Goal: Task Accomplishment & Management: Manage account settings

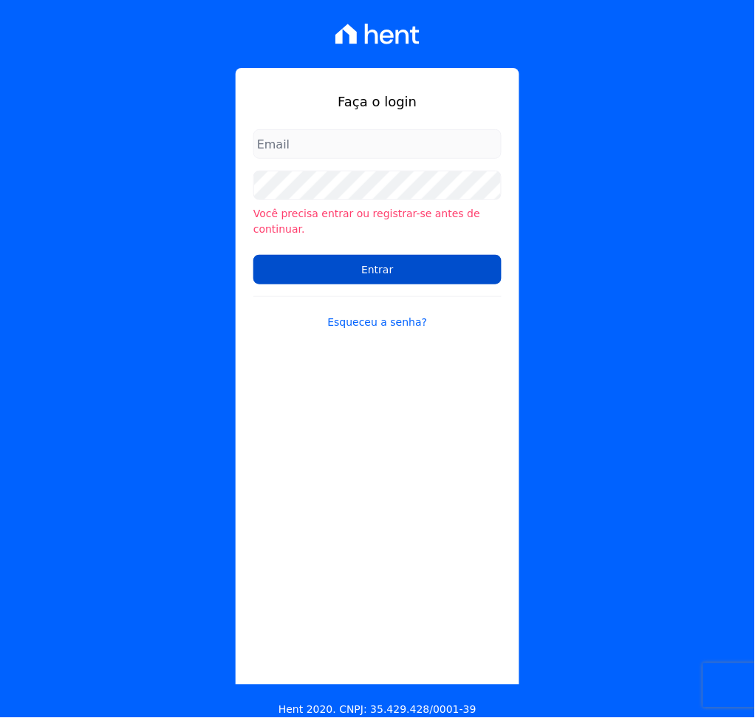
type input "[PERSON_NAME][EMAIL_ADDRESS][DOMAIN_NAME]"
click at [323, 255] on input "Entrar" at bounding box center [377, 270] width 248 height 30
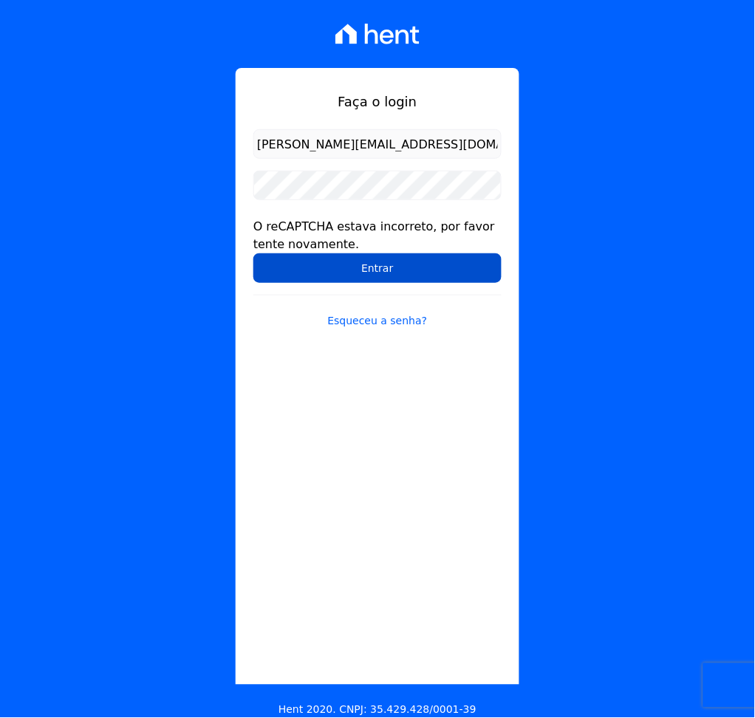
click at [338, 276] on input "Entrar" at bounding box center [377, 268] width 248 height 30
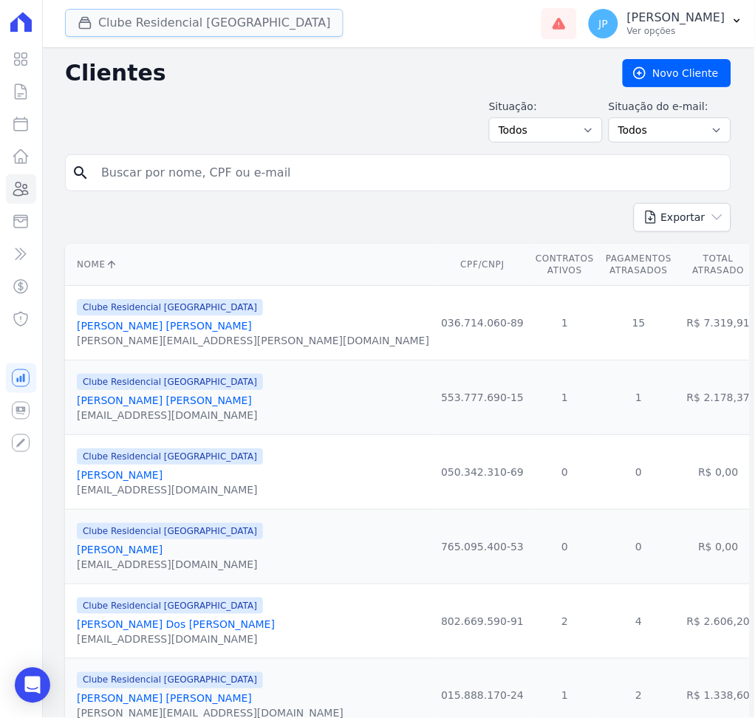
click at [184, 26] on button "Clube Residencial Saint Louis" at bounding box center [204, 23] width 279 height 28
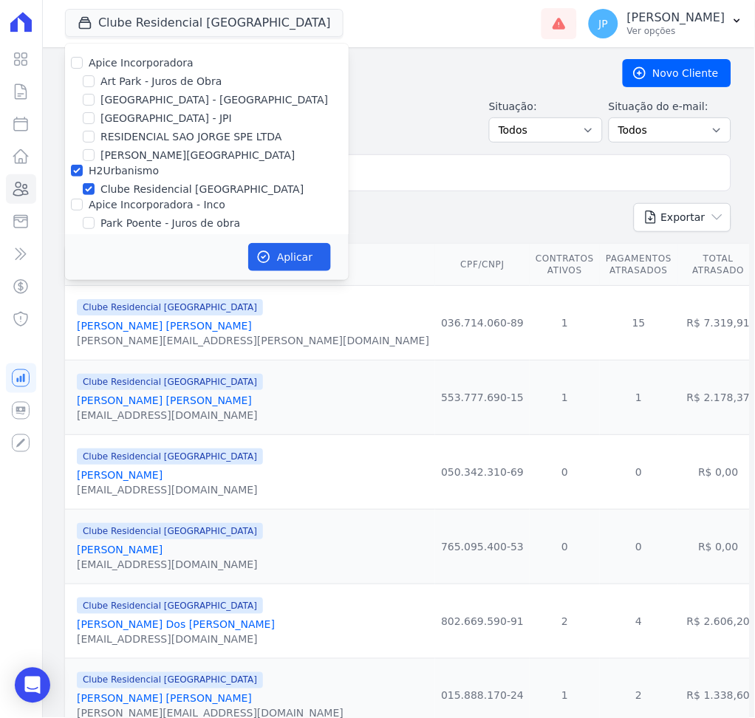
click at [84, 148] on div at bounding box center [89, 155] width 12 height 15
click at [89, 157] on input "Sant Louis Residences" at bounding box center [89, 155] width 12 height 12
checkbox input "true"
click at [285, 249] on button "Aplicar" at bounding box center [289, 257] width 83 height 28
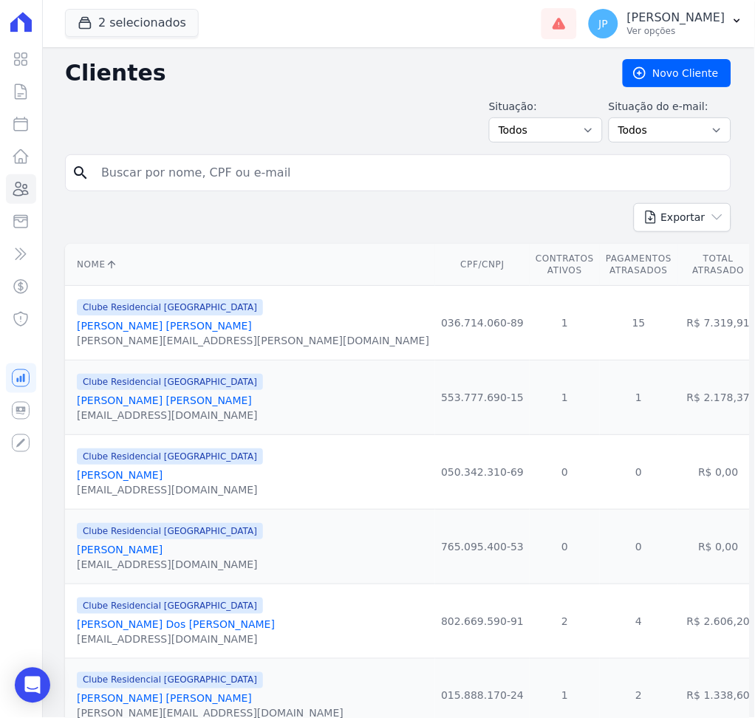
click at [340, 173] on input "search" at bounding box center [408, 173] width 632 height 30
type input "Rodrigo de Quadros"
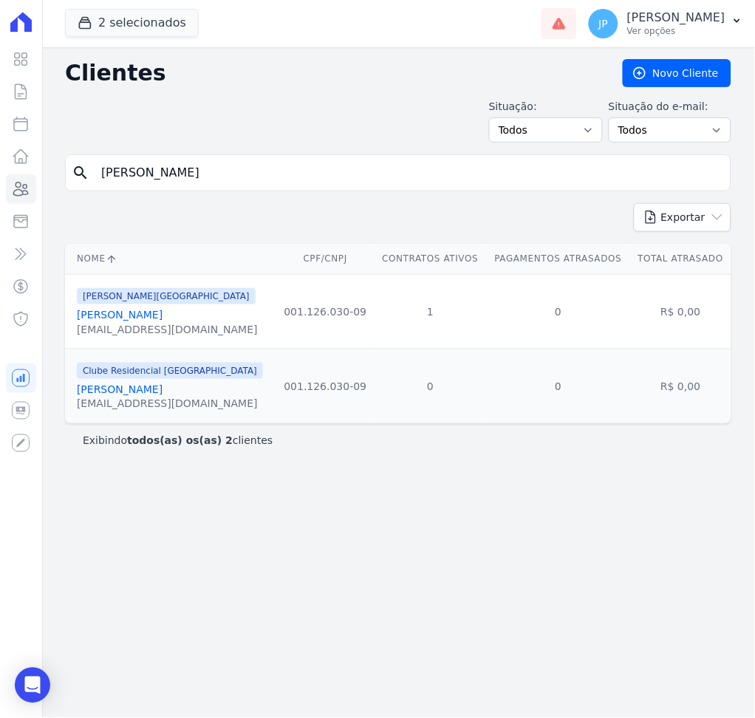
click at [143, 319] on link "Rodrigo De Quadros" at bounding box center [120, 315] width 86 height 12
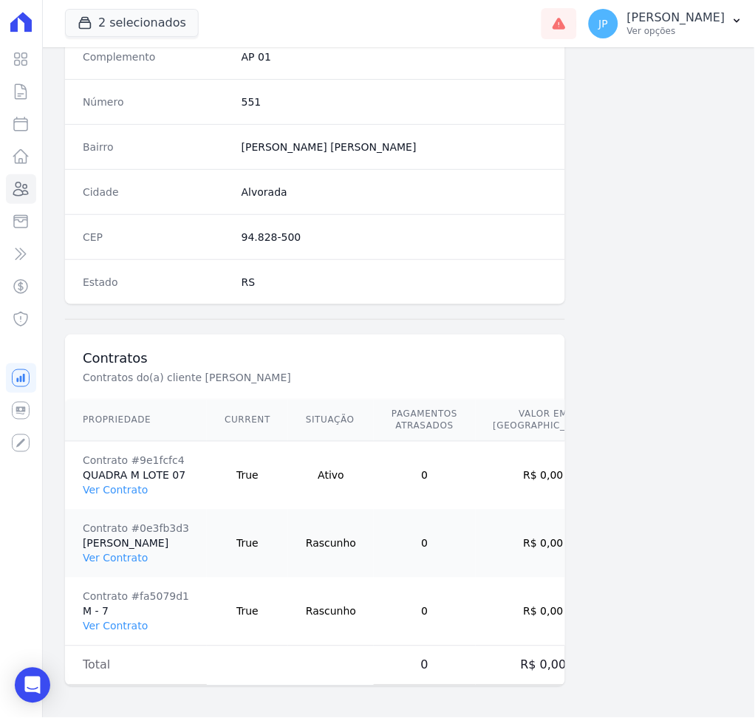
scroll to position [812, 0]
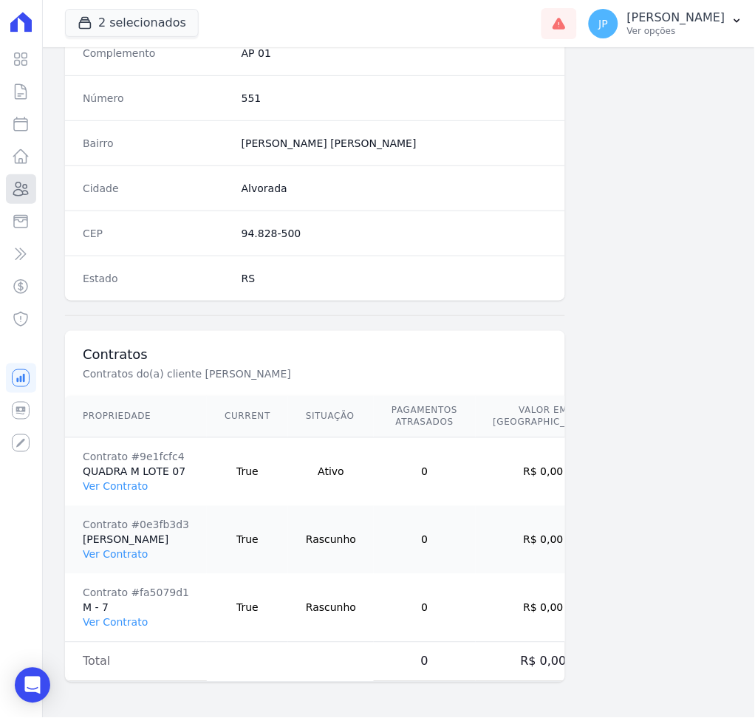
click at [28, 195] on icon at bounding box center [21, 189] width 18 height 18
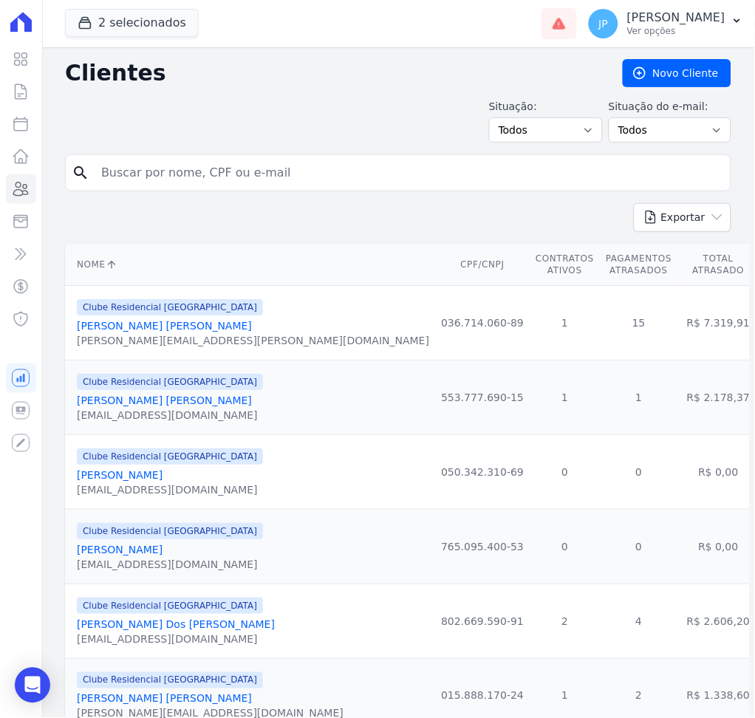
click at [238, 168] on input "search" at bounding box center [408, 173] width 632 height 30
type input "GILBERTO FERNANDES RODRIGUES"
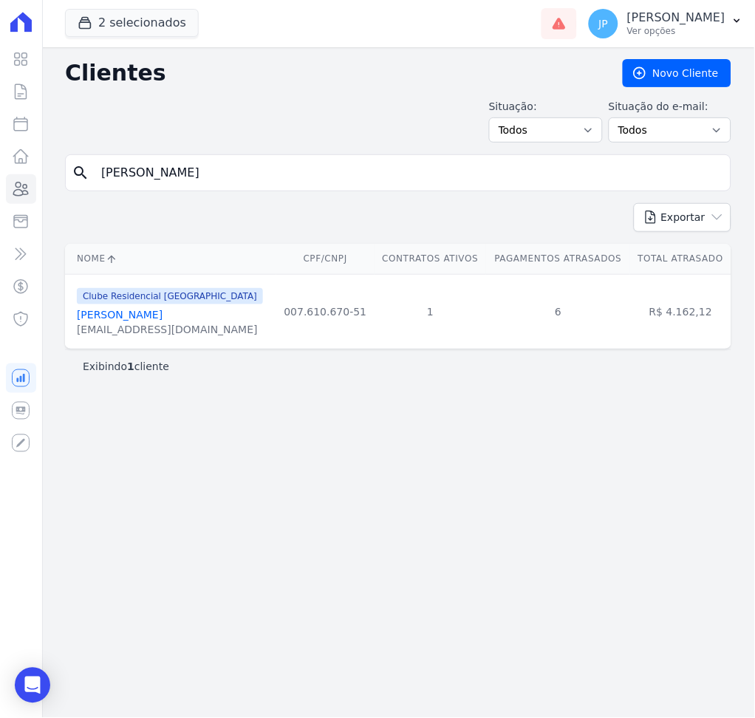
click at [163, 315] on link "Gilberto Fernandes Rodrigues" at bounding box center [120, 315] width 86 height 12
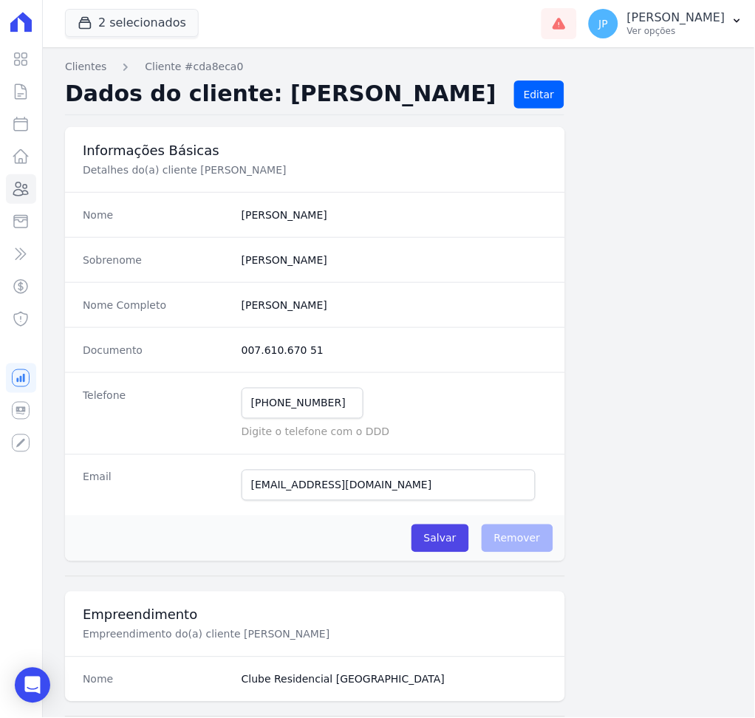
scroll to position [677, 0]
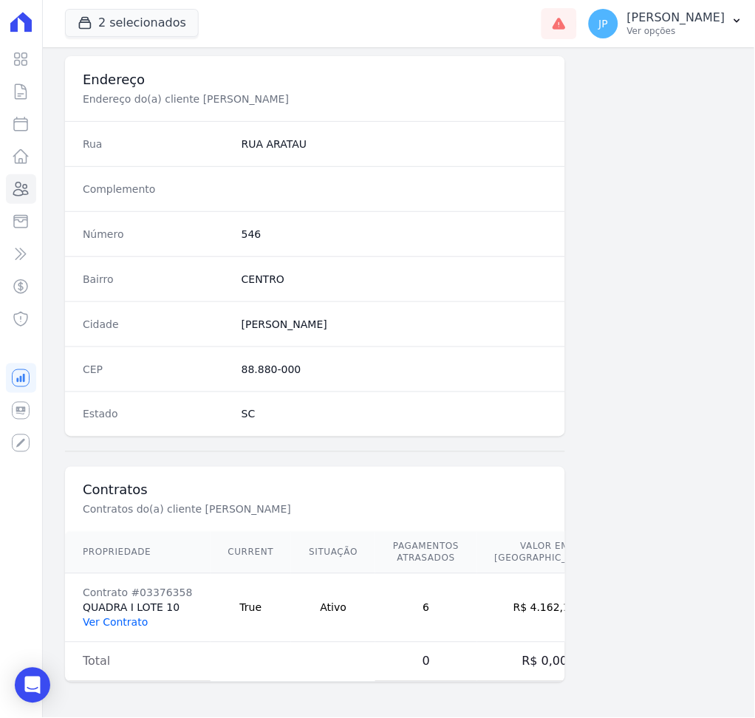
click at [128, 618] on link "Ver Contrato" at bounding box center [115, 623] width 65 height 12
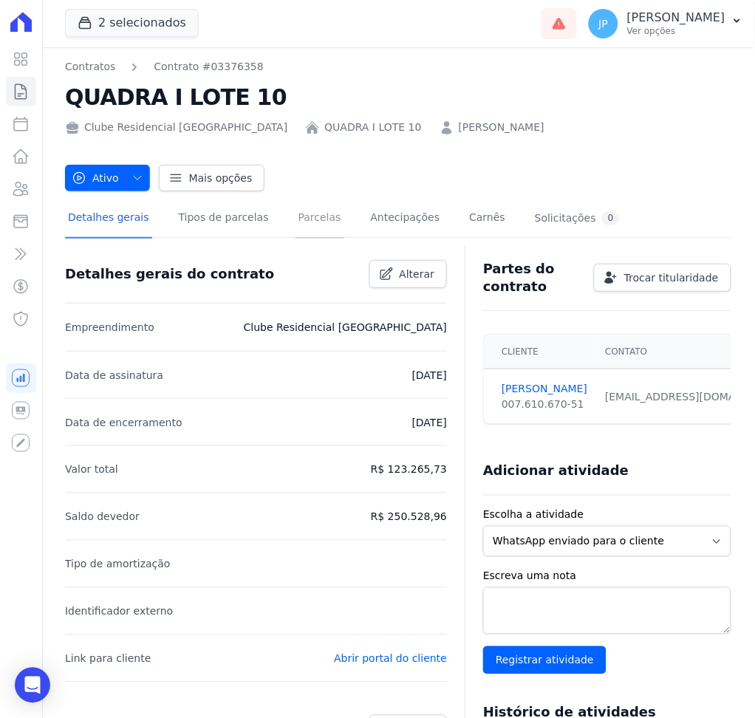
click at [301, 227] on link "Parcelas" at bounding box center [319, 218] width 49 height 39
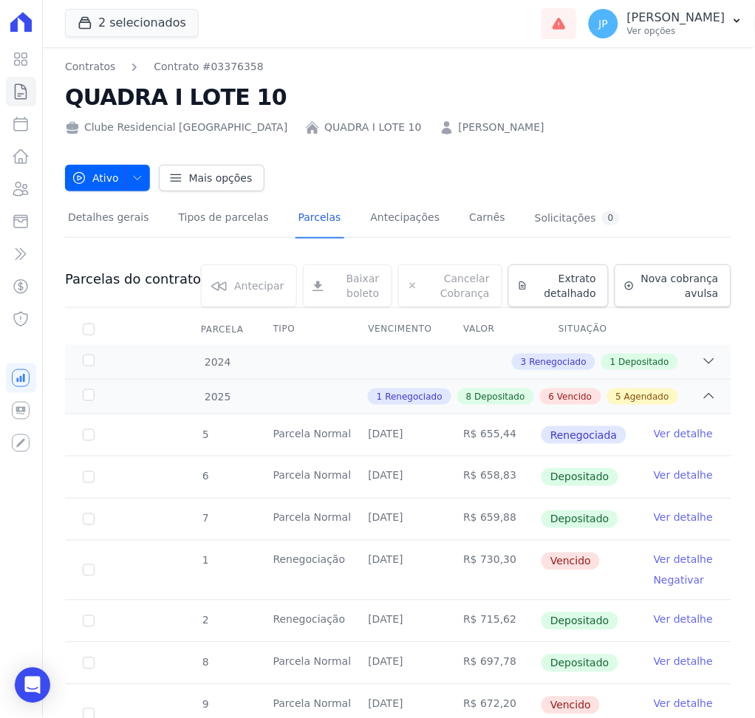
click at [745, 96] on main "Contratos Contrato #03376358 QUADRA I LOTE 10 Clube Residencial Saint Louis QUA…" at bounding box center [398, 382] width 714 height 671
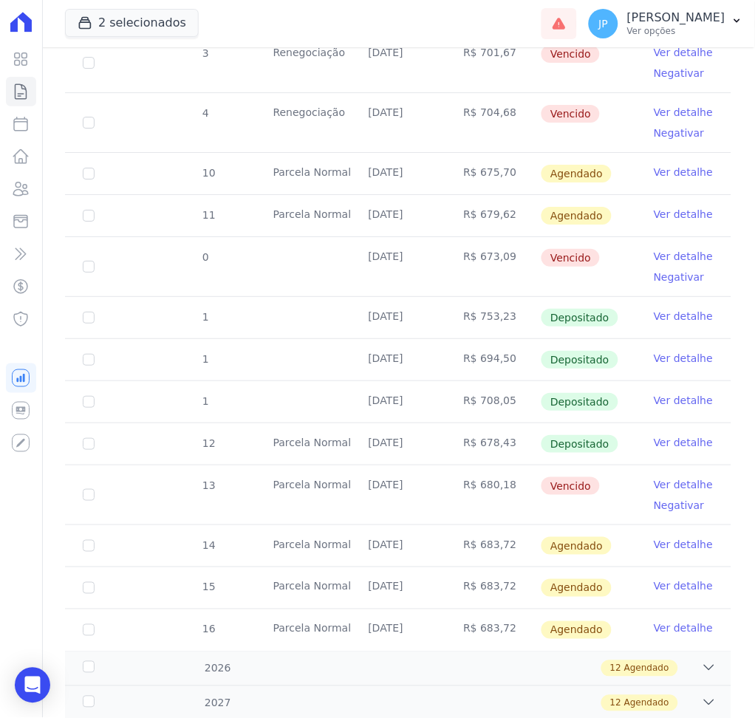
scroll to position [731, 0]
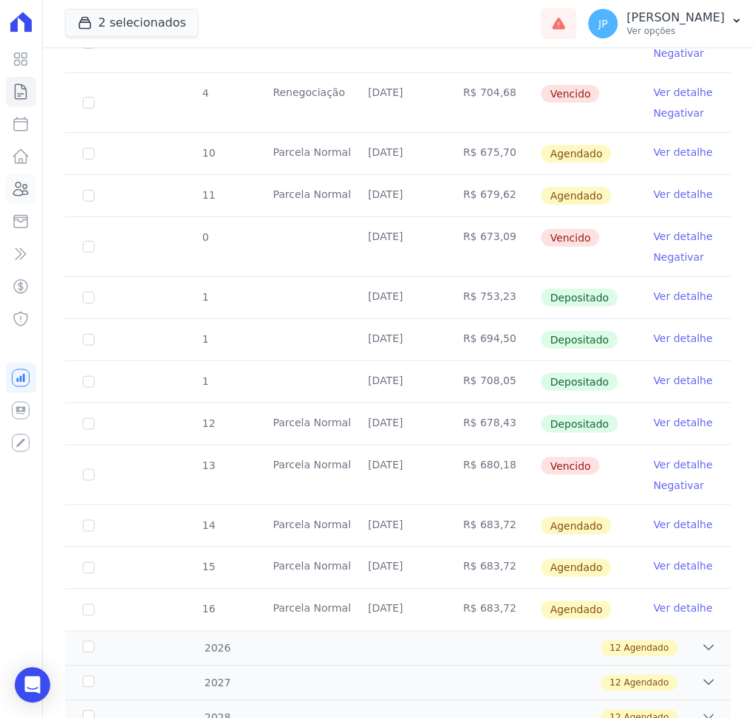
click at [24, 178] on link "Clientes" at bounding box center [21, 189] width 30 height 30
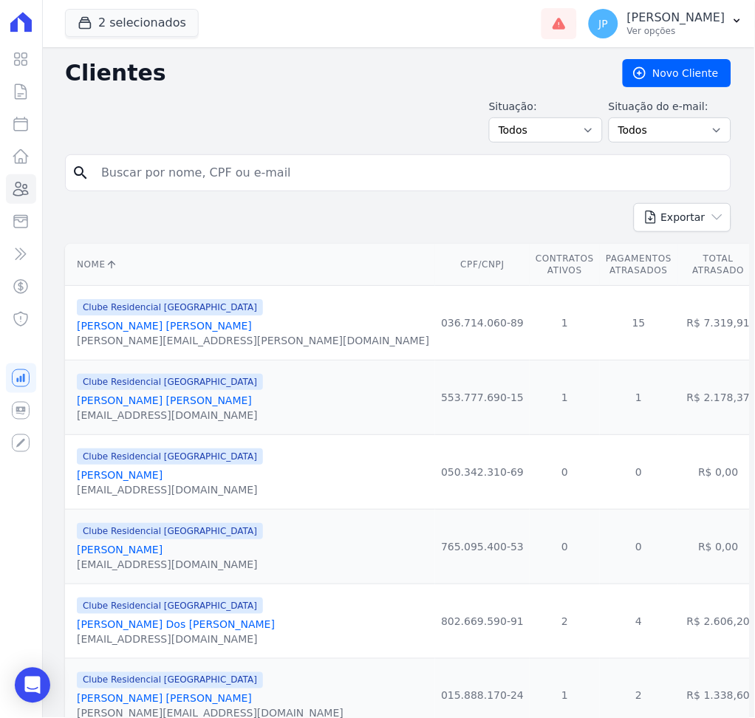
click at [188, 165] on input "search" at bounding box center [408, 173] width 632 height 30
paste input "+5551993781941"
type input "+5551993781941"
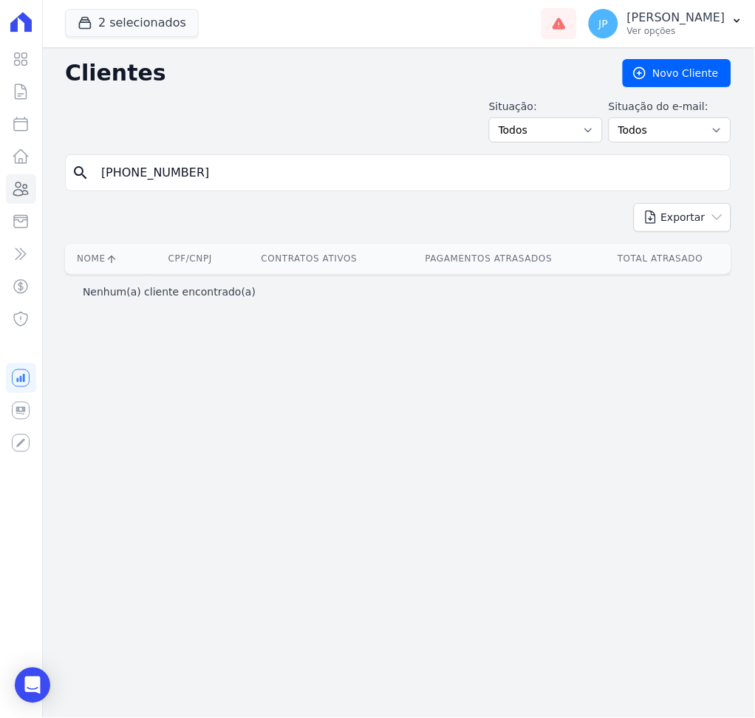
click at [188, 165] on input "+5551993781941" at bounding box center [408, 173] width 632 height 30
type input "marcos valerio"
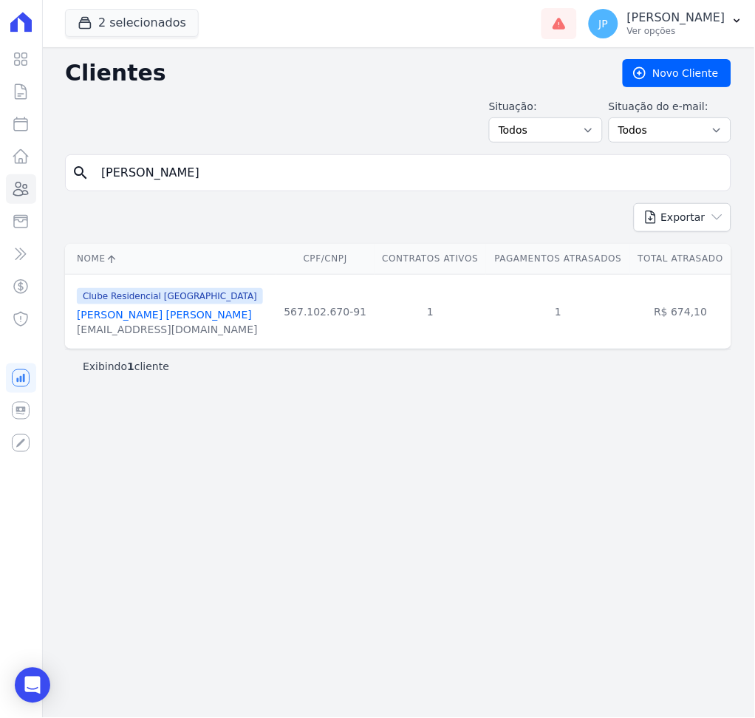
click at [179, 304] on span "Clube Residencial Saint Louis" at bounding box center [170, 296] width 186 height 16
click at [182, 314] on link "Marcos Valerio Fortes Figueiredo" at bounding box center [164, 315] width 175 height 12
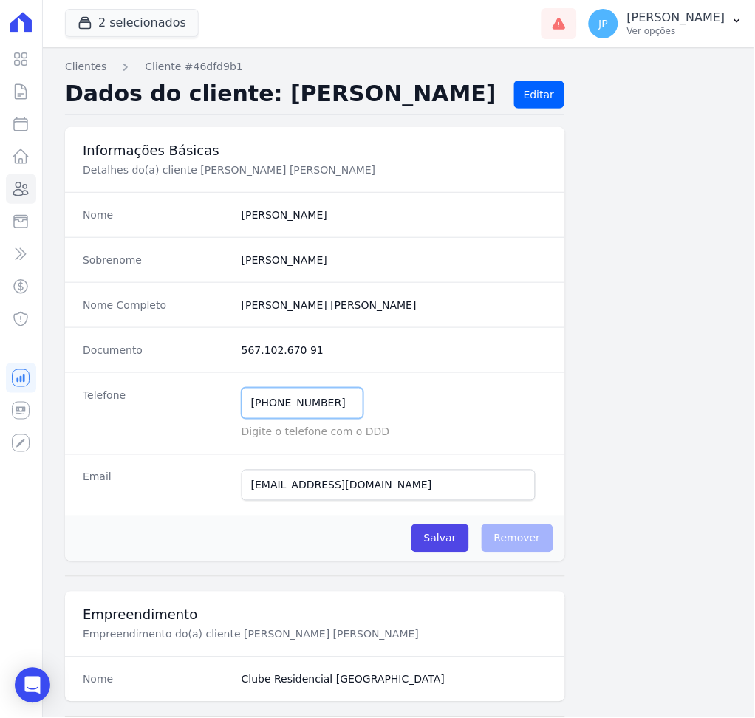
click at [293, 404] on input "(5) 59144-8181" at bounding box center [303, 403] width 122 height 31
